Goal: Information Seeking & Learning: Find contact information

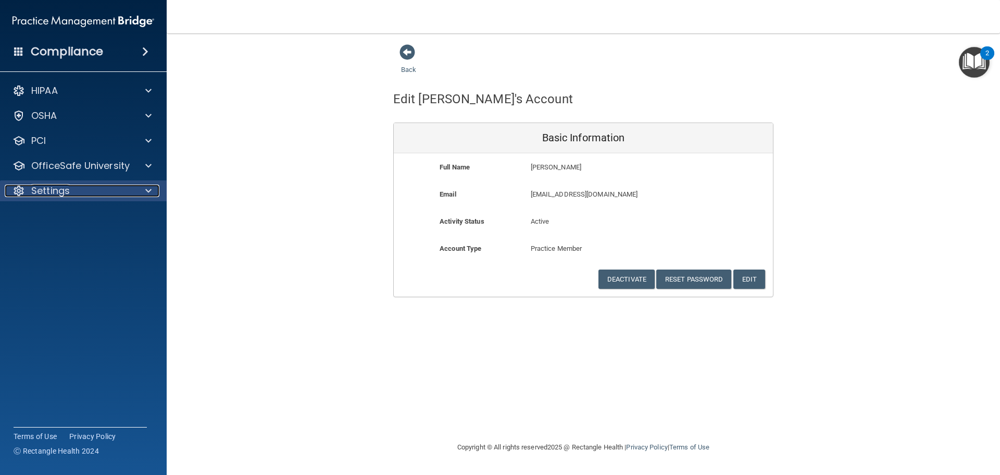
click at [111, 189] on div "Settings" at bounding box center [69, 190] width 129 height 13
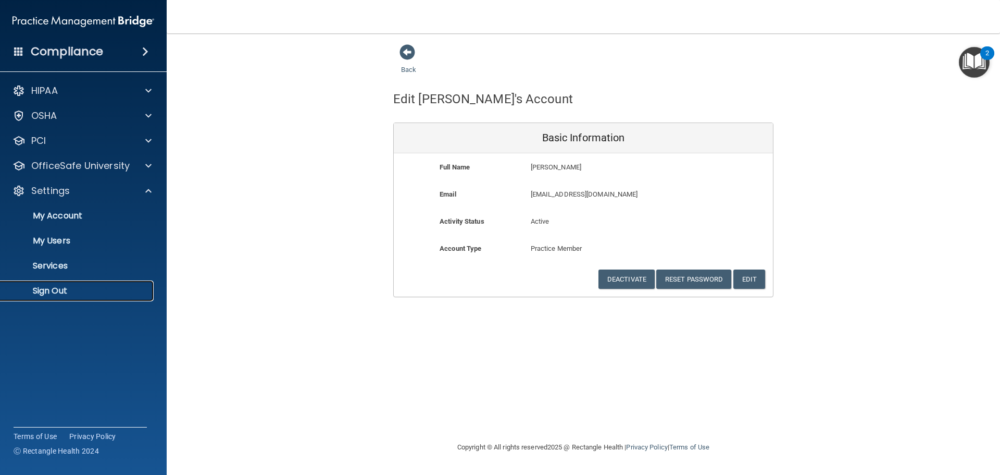
click at [48, 293] on p "Sign Out" at bounding box center [78, 290] width 142 height 10
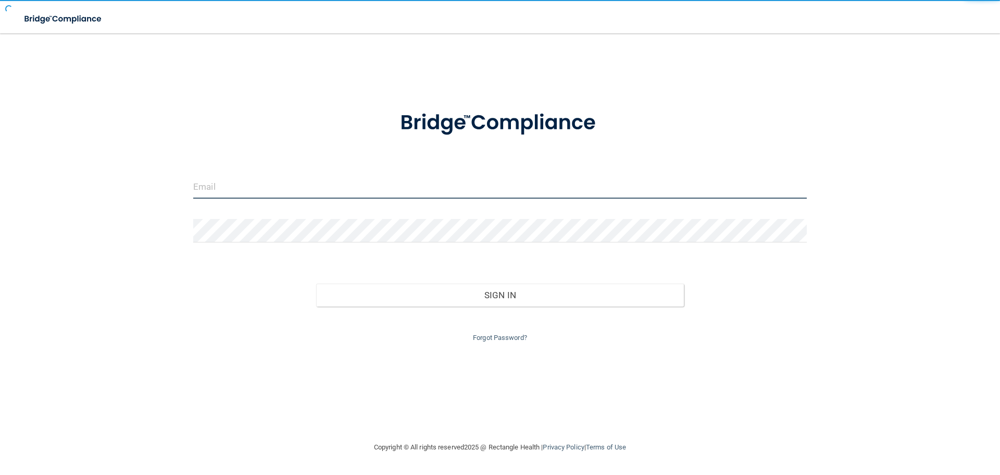
type input "cfletcher@rectanglehealth.com"
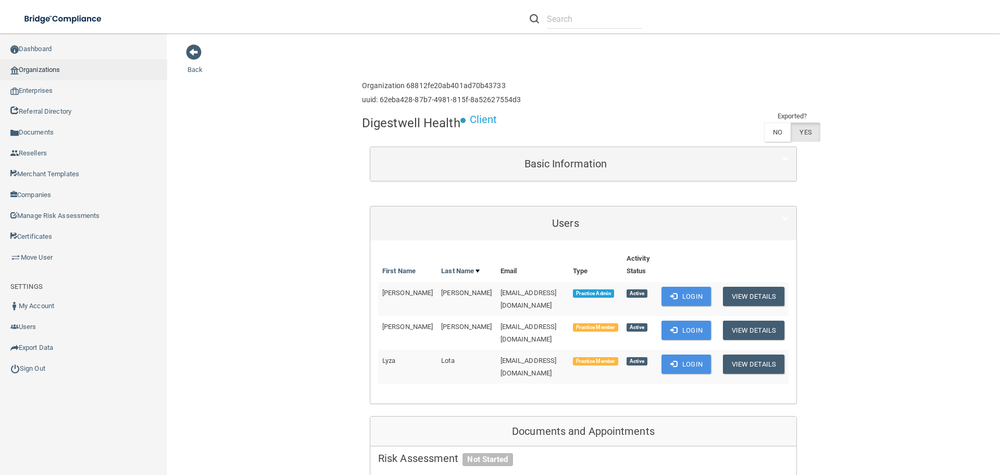
scroll to position [104, 0]
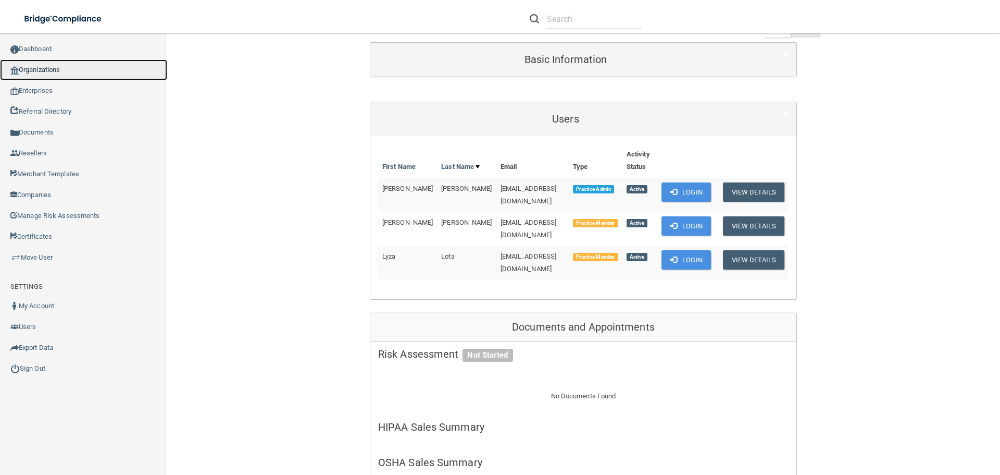
click at [68, 72] on link "Organizations" at bounding box center [83, 69] width 167 height 21
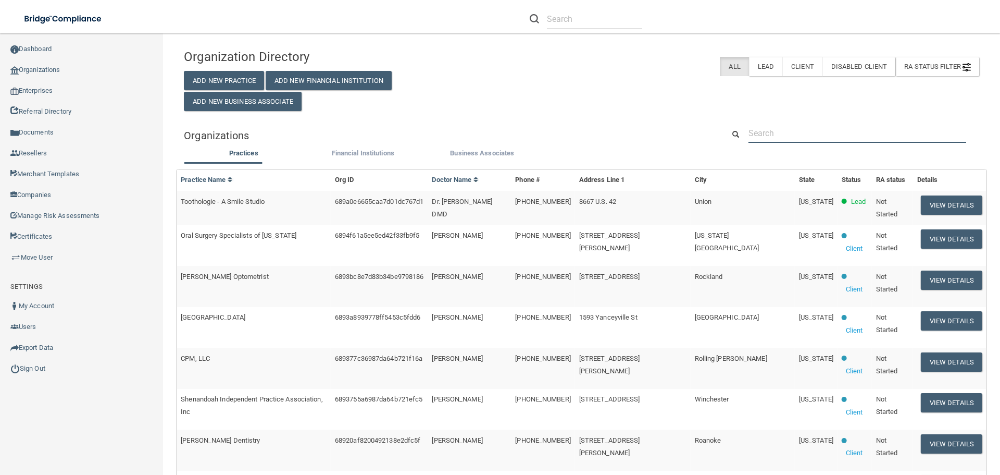
click at [770, 133] on input "text" at bounding box center [857, 132] width 218 height 19
paste input "[PERSON_NAME][EMAIL_ADDRESS][PERSON_NAME][DOMAIN_NAME]"
type input "[PERSON_NAME][EMAIL_ADDRESS][PERSON_NAME][DOMAIN_NAME]"
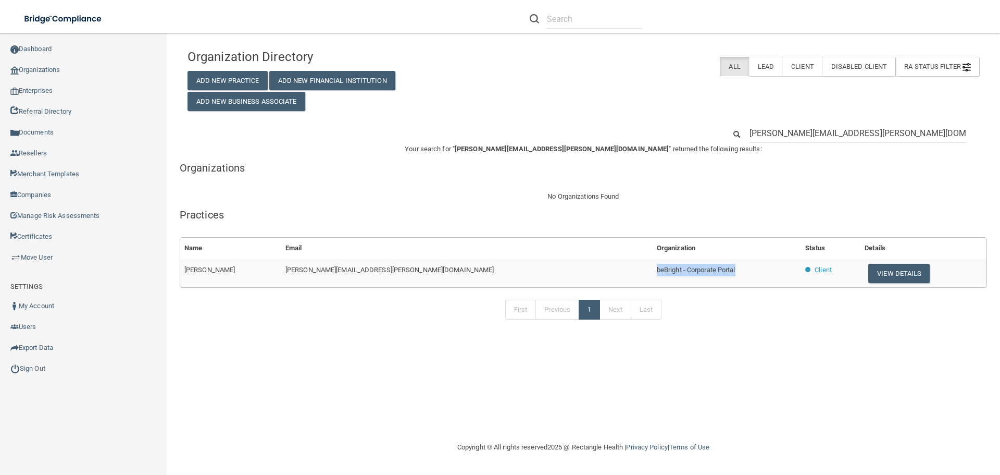
drag, startPoint x: 647, startPoint y: 267, endPoint x: 498, endPoint y: 277, distance: 148.7
click at [498, 277] on tr "[PERSON_NAME] [PERSON_NAME][EMAIL_ADDRESS][PERSON_NAME][DOMAIN_NAME] beBright -…" at bounding box center [583, 273] width 806 height 28
copy tr "beBright - Corporate Portal"
click at [868, 271] on button "View Details" at bounding box center [898, 273] width 61 height 19
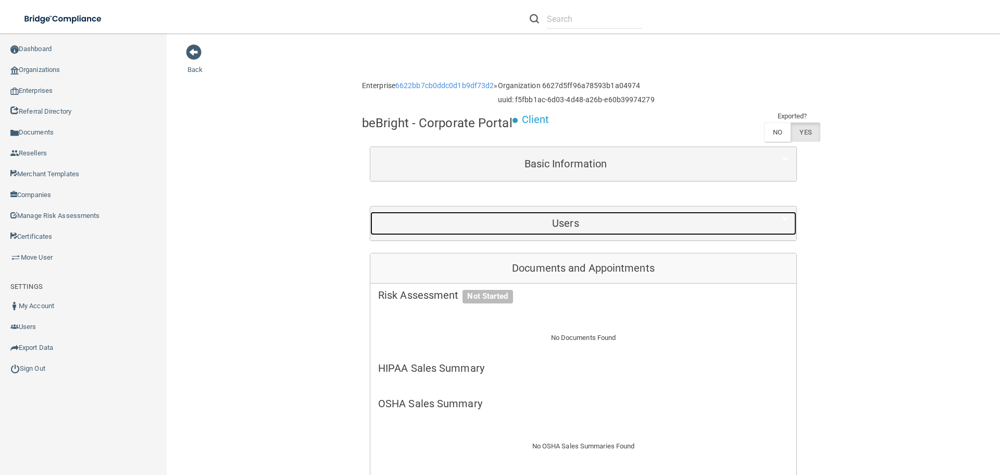
click at [554, 228] on h5 "Users" at bounding box center [565, 222] width 375 height 11
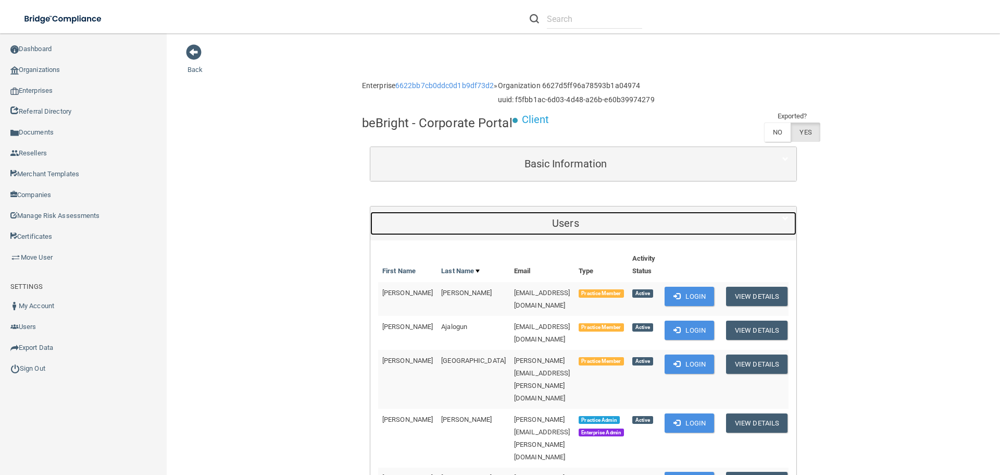
click at [554, 228] on h5 "Users" at bounding box center [565, 222] width 375 height 11
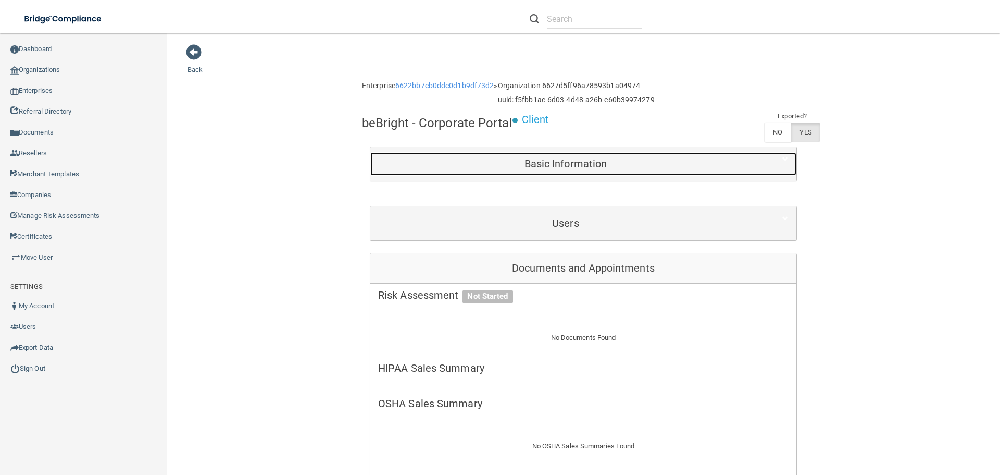
click at [535, 159] on h5 "Basic Information" at bounding box center [565, 163] width 375 height 11
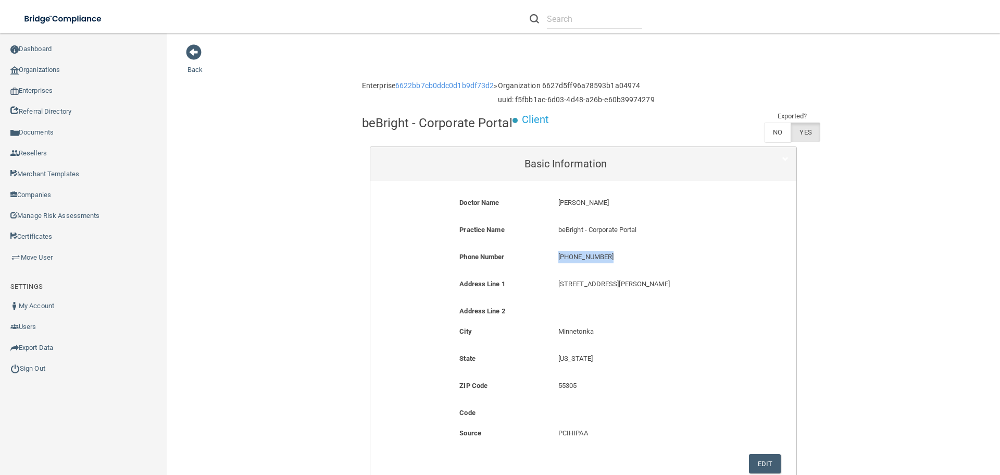
drag, startPoint x: 626, startPoint y: 256, endPoint x: 554, endPoint y: 256, distance: 71.9
click at [558, 256] on p "[PHONE_NUMBER]" at bounding box center [649, 257] width 182 height 13
copy p "[PHONE_NUMBER]"
drag, startPoint x: 579, startPoint y: 232, endPoint x: 555, endPoint y: 234, distance: 23.5
click at [558, 234] on p "beBright - Corporate Portal" at bounding box center [649, 229] width 182 height 13
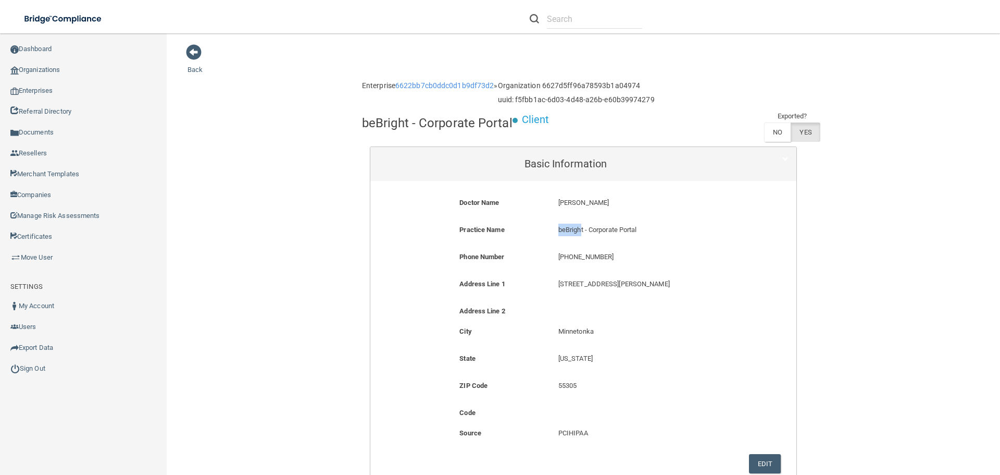
copy p "beBrigh"
drag, startPoint x: 602, startPoint y: 258, endPoint x: 555, endPoint y: 262, distance: 47.5
click at [558, 262] on p "[PHONE_NUMBER]" at bounding box center [649, 257] width 182 height 13
copy p "[PHONE_NUMBER]"
